Goal: Information Seeking & Learning: Learn about a topic

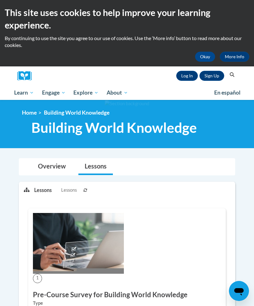
click at [187, 77] on link "Log In" at bounding box center [187, 76] width 22 height 10
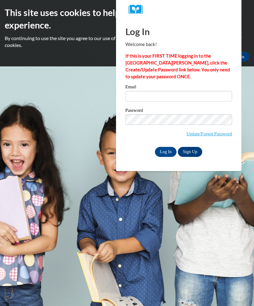
click at [191, 93] on input "Email" at bounding box center [178, 96] width 107 height 11
click at [205, 96] on input "Email" at bounding box center [178, 96] width 107 height 11
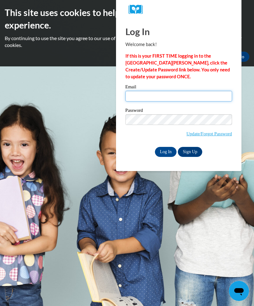
type input "alexispough@gmail.com"
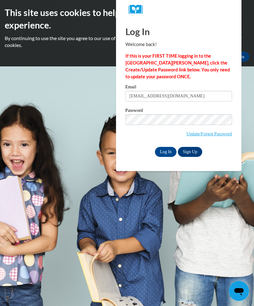
click at [166, 151] on input "Log In" at bounding box center [166, 152] width 22 height 10
click at [168, 153] on input "Log In" at bounding box center [166, 152] width 22 height 10
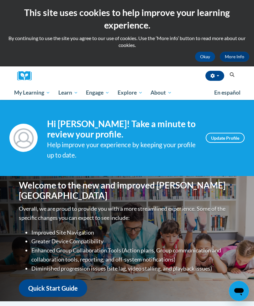
click at [0, 0] on span "My Course Progress" at bounding box center [0, 0] width 0 height 0
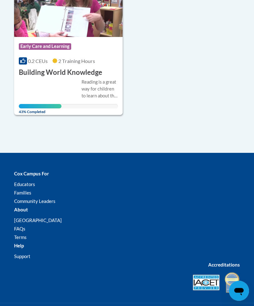
scroll to position [198, 0]
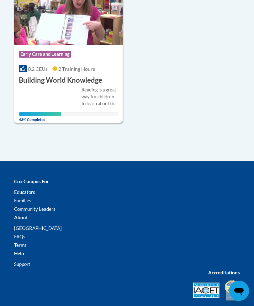
click at [25, 90] on div "Reading is a great way for children to learn about the world around them. Learn…" at bounding box center [68, 102] width 99 height 30
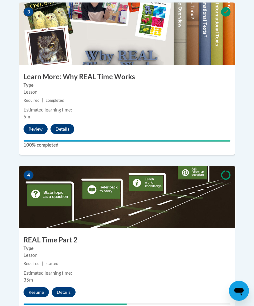
scroll to position [580, 0]
click at [39, 287] on button "Resume" at bounding box center [36, 292] width 25 height 10
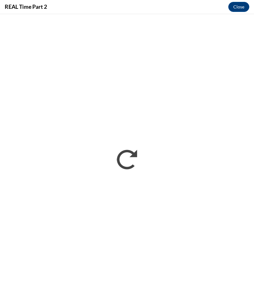
scroll to position [0, 0]
